Goal: Information Seeking & Learning: Understand process/instructions

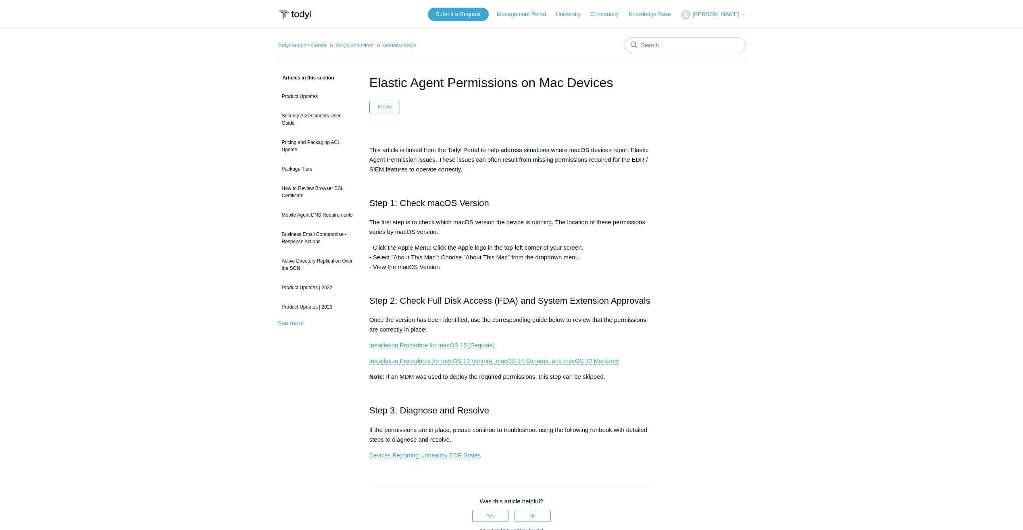
click at [480, 343] on link "Installation Procedure for macOS 15 (Sequoia)" at bounding box center [432, 345] width 125 height 7
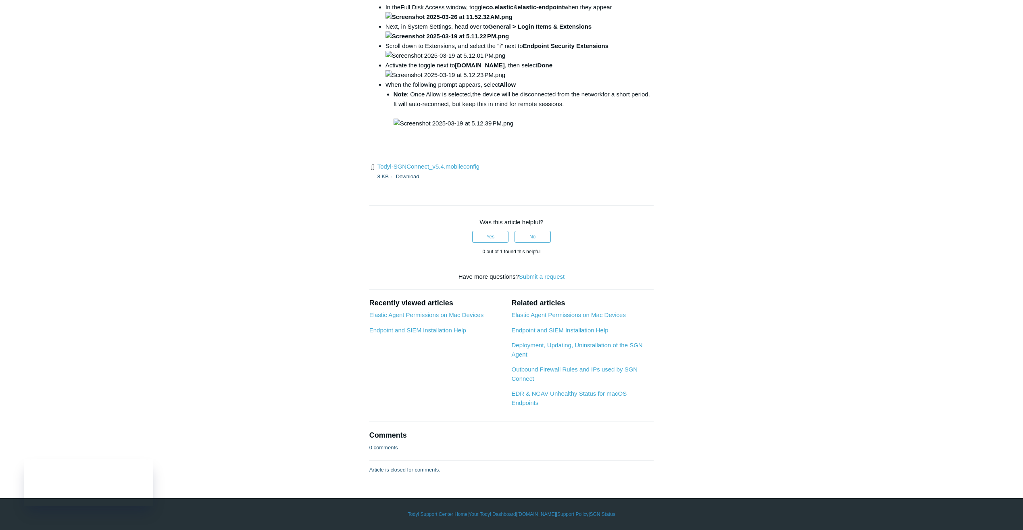
scroll to position [2726, 0]
click at [461, 316] on link "Elastic Agent Permissions on Mac Devices" at bounding box center [427, 314] width 114 height 7
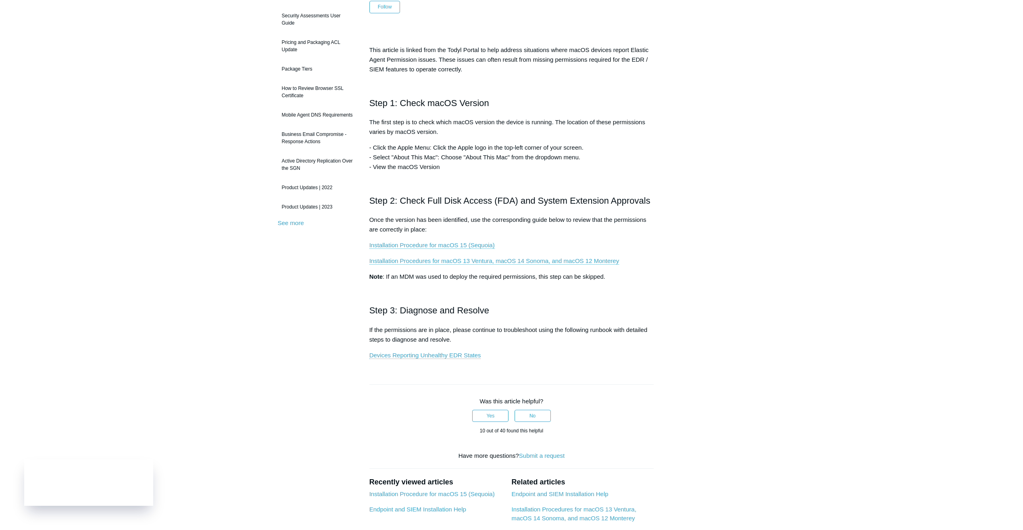
scroll to position [202, 0]
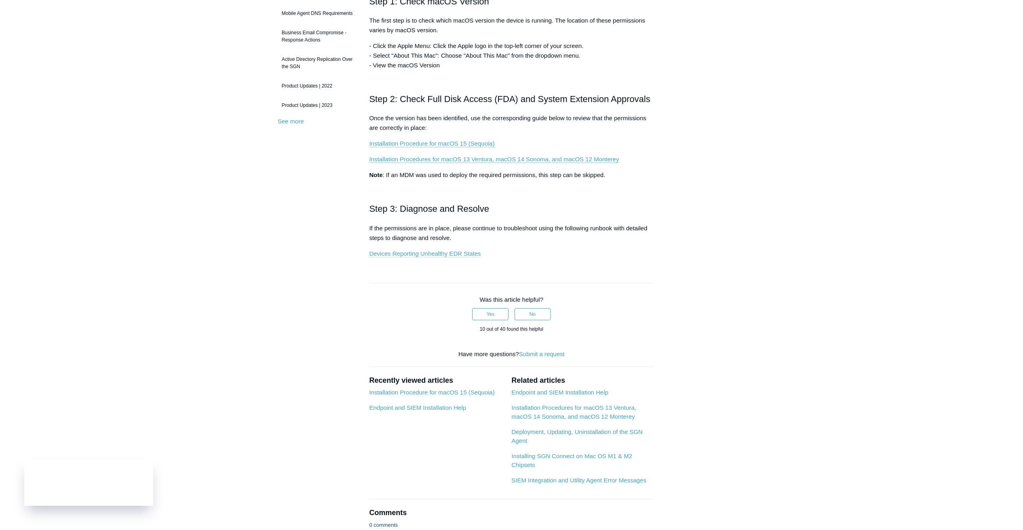
click at [430, 255] on link "Devices Reporting Unhealthy EDR States" at bounding box center [426, 253] width 112 height 7
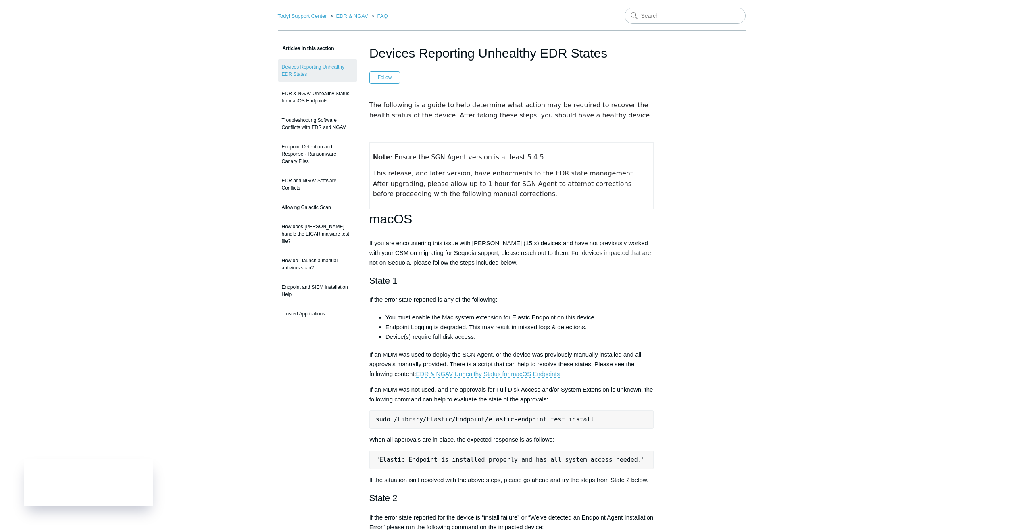
scroll to position [202, 0]
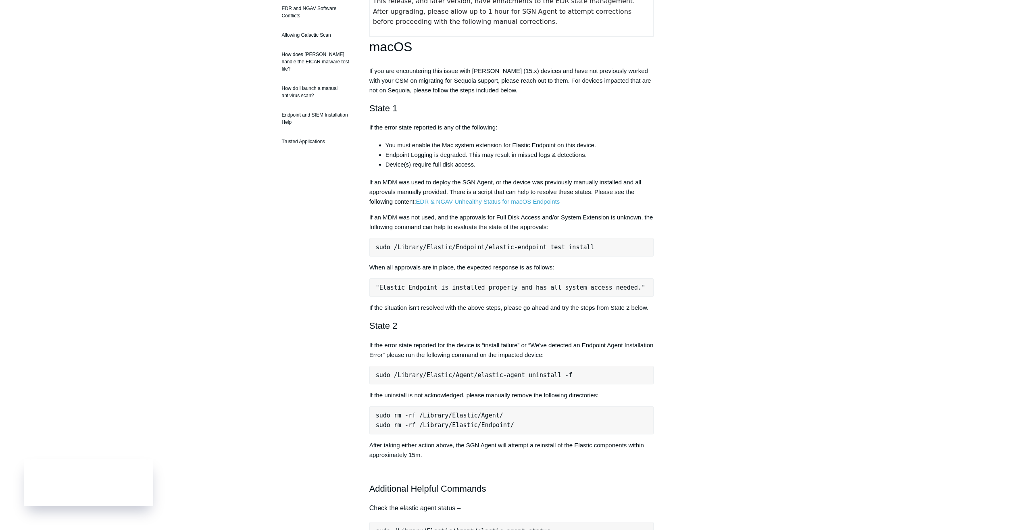
click at [499, 251] on pre "sudo /Library/Elastic/Endpoint/elastic-endpoint test install" at bounding box center [512, 247] width 285 height 19
copy div "sudo /Library/Elastic/Endpoint/elastic-endpoint test install"
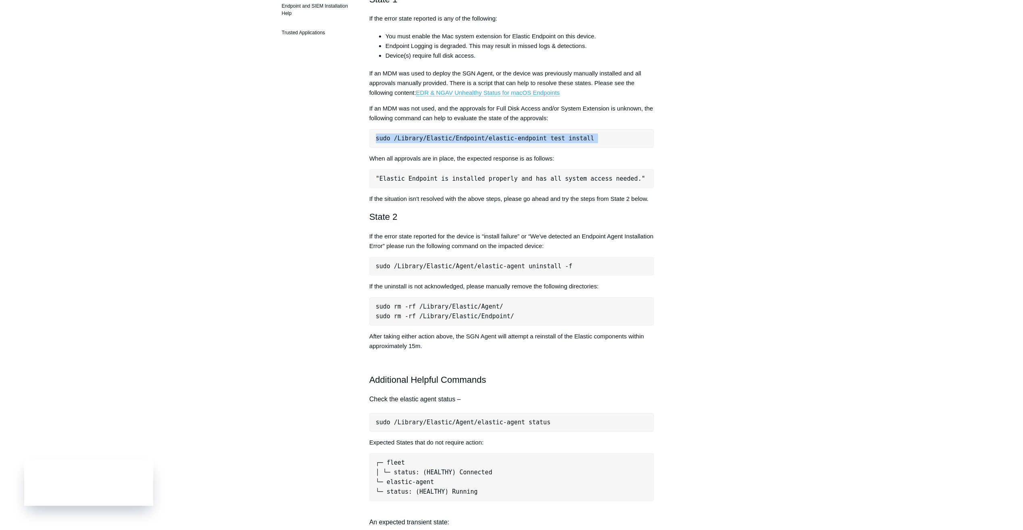
scroll to position [363, 0]
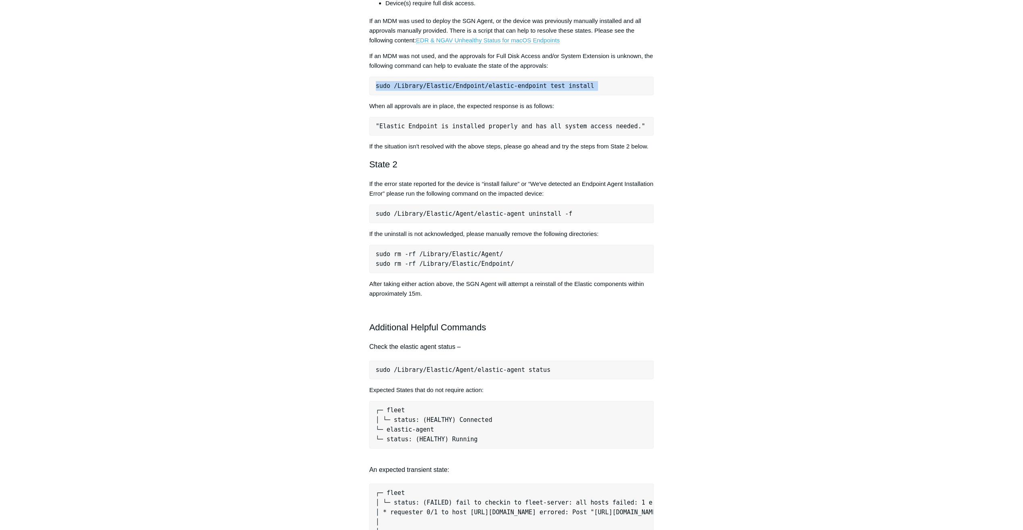
copy div "sudo /Library/Elastic/Endpoint/elastic-endpoint test install"
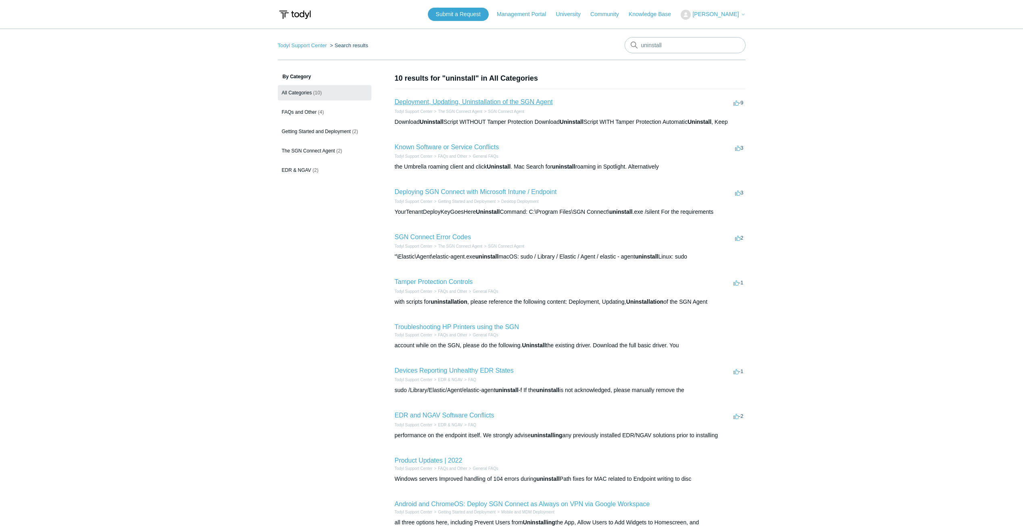
click at [540, 100] on link "Deployment, Updating, Uninstallation of the SGN Agent" at bounding box center [474, 101] width 158 height 7
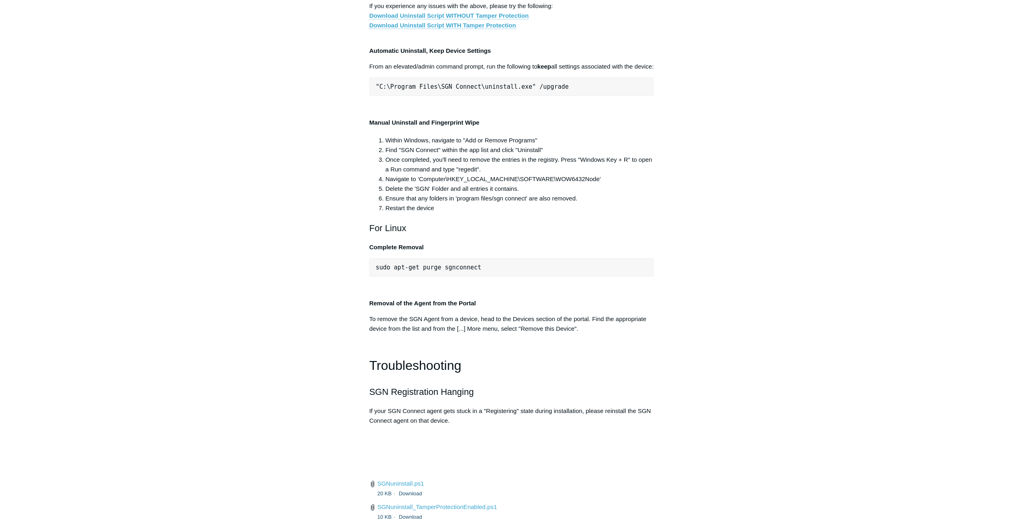
scroll to position [1569, 0]
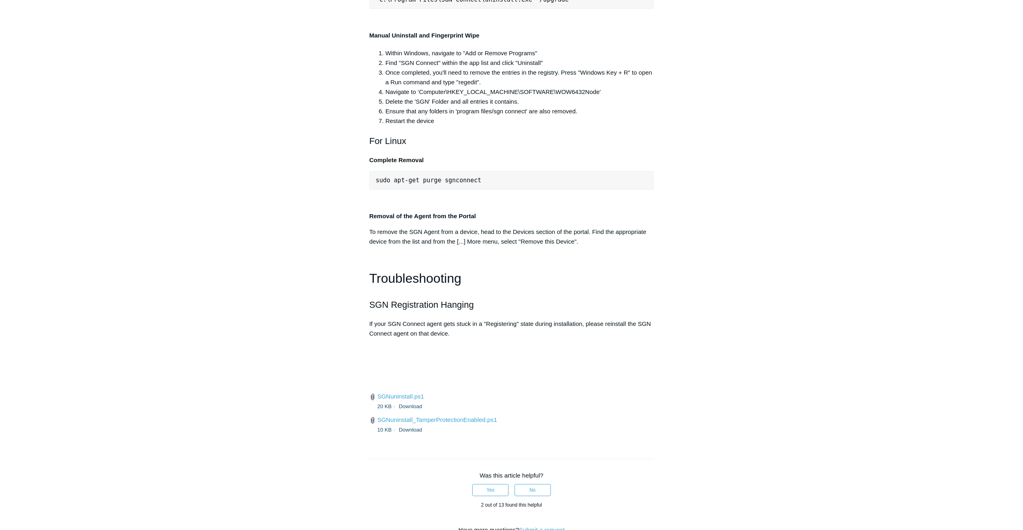
scroll to position [1622, 0]
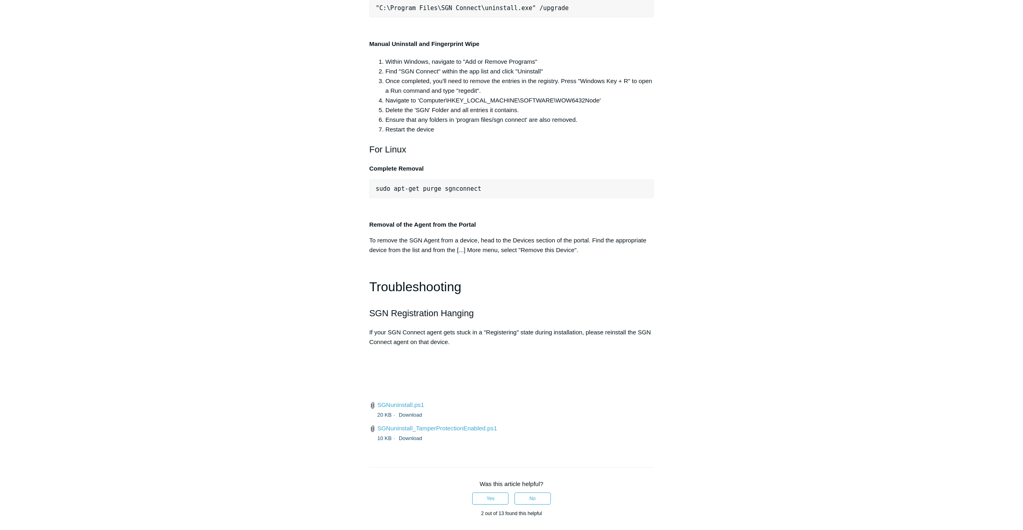
copy div ""C:\Program Files\SGN Connect\uninstall.exe" /uninstallKey yourMaintenanceKeyHe…"
